Goal: Transaction & Acquisition: Obtain resource

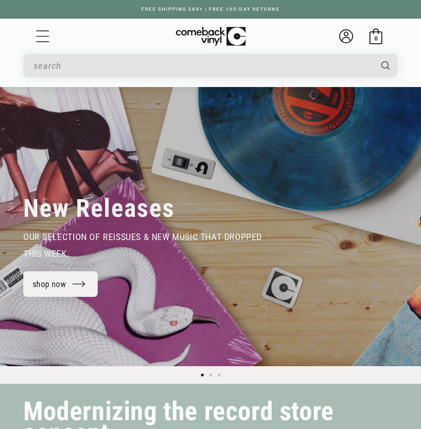
click at [186, 69] on input "Search" at bounding box center [203, 65] width 338 height 19
type input "y"
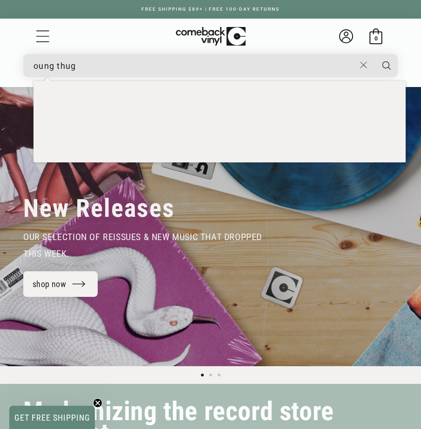
type input "oung thug"
click at [386, 66] on button "Search" at bounding box center [386, 65] width 25 height 23
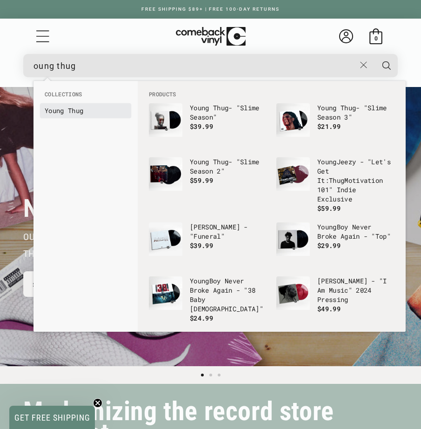
click at [77, 115] on link "Y oung Thug" at bounding box center [86, 110] width 82 height 9
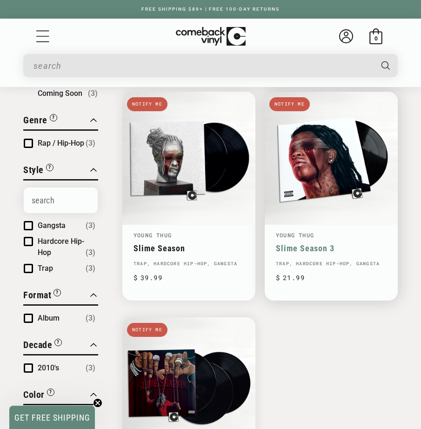
scroll to position [100, 0]
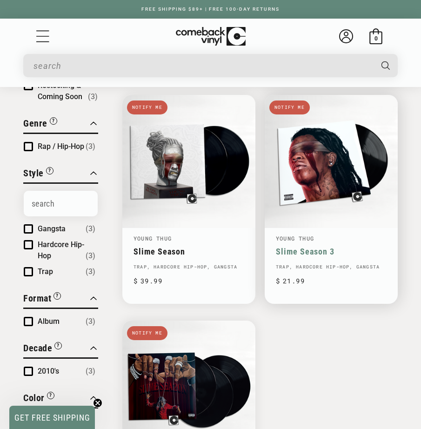
click at [340, 247] on link "Slime Season 3" at bounding box center [331, 252] width 111 height 10
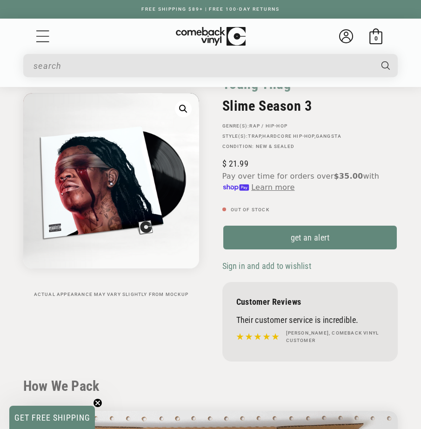
scroll to position [61, 0]
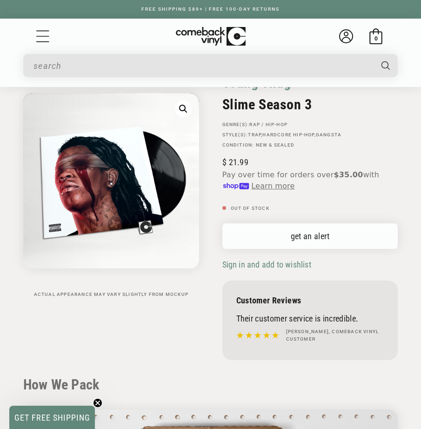
click at [318, 244] on link "get an alert" at bounding box center [310, 236] width 176 height 26
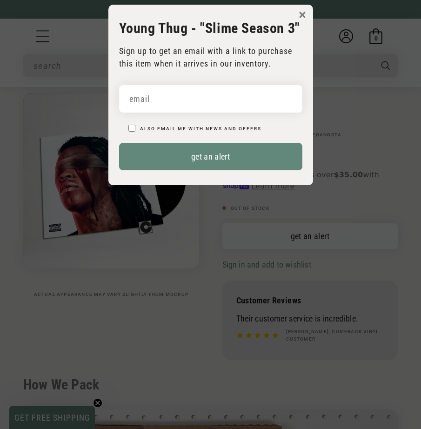
scroll to position [0, 0]
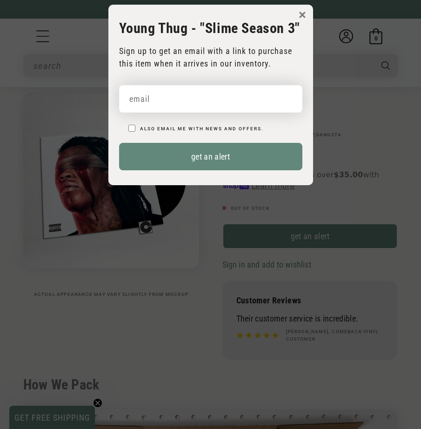
click at [201, 91] on input "email" at bounding box center [210, 98] width 183 height 27
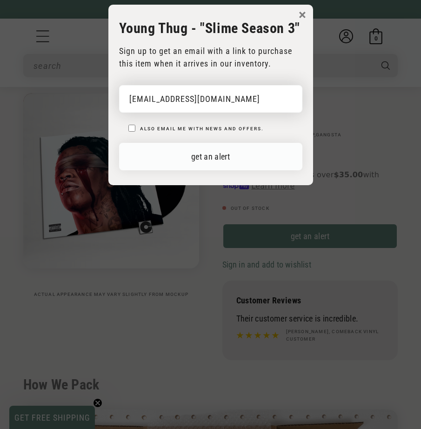
type input "[EMAIL_ADDRESS][DOMAIN_NAME]"
click at [208, 155] on button "get an alert" at bounding box center [210, 156] width 183 height 27
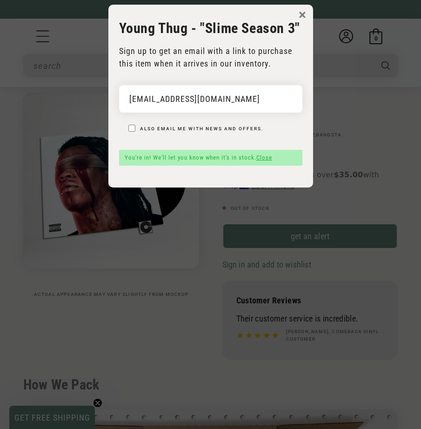
click at [266, 158] on link "Close" at bounding box center [264, 157] width 16 height 7
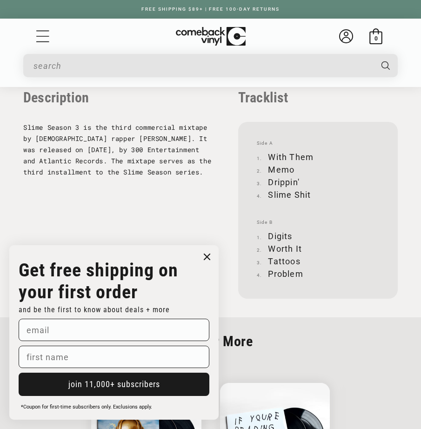
scroll to position [1084, 0]
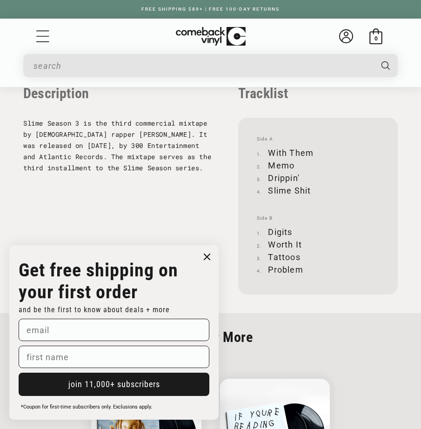
click at [205, 255] on icon "Close dialog" at bounding box center [207, 257] width 6 height 6
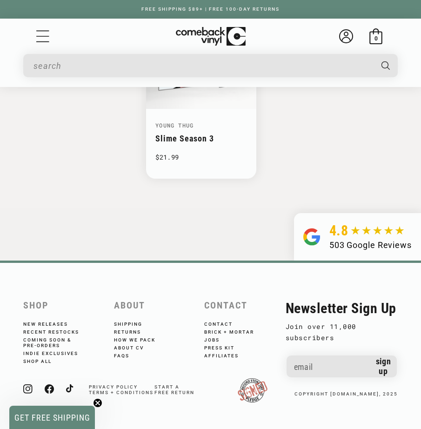
scroll to position [1787, 0]
